Goal: Task Accomplishment & Management: Manage account settings

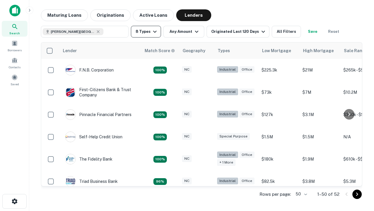
click at [146, 32] on button "8 Types" at bounding box center [146, 32] width 30 height 12
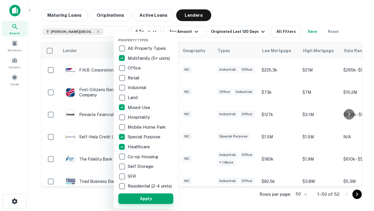
click at [146, 198] on button "Apply" at bounding box center [145, 198] width 55 height 11
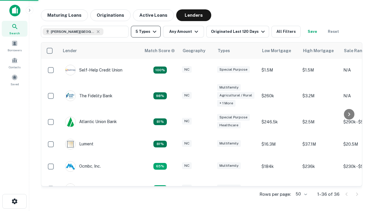
click at [146, 32] on button "5 Types" at bounding box center [146, 32] width 30 height 12
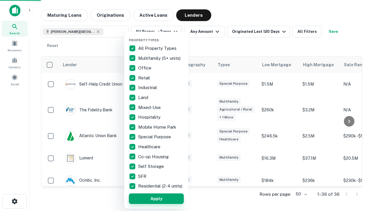
click at [156, 198] on button "Apply" at bounding box center [156, 198] width 55 height 11
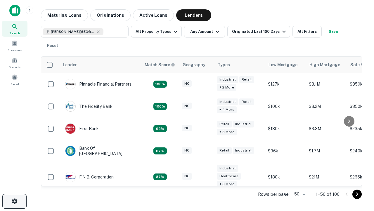
click at [14, 201] on icon "button" at bounding box center [14, 200] width 7 height 7
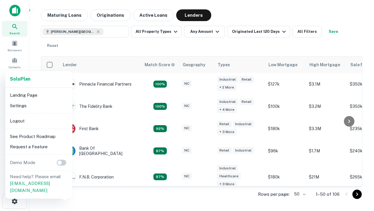
click at [39, 120] on li "Logout" at bounding box center [39, 121] width 63 height 11
